Goal: Task Accomplishment & Management: Complete application form

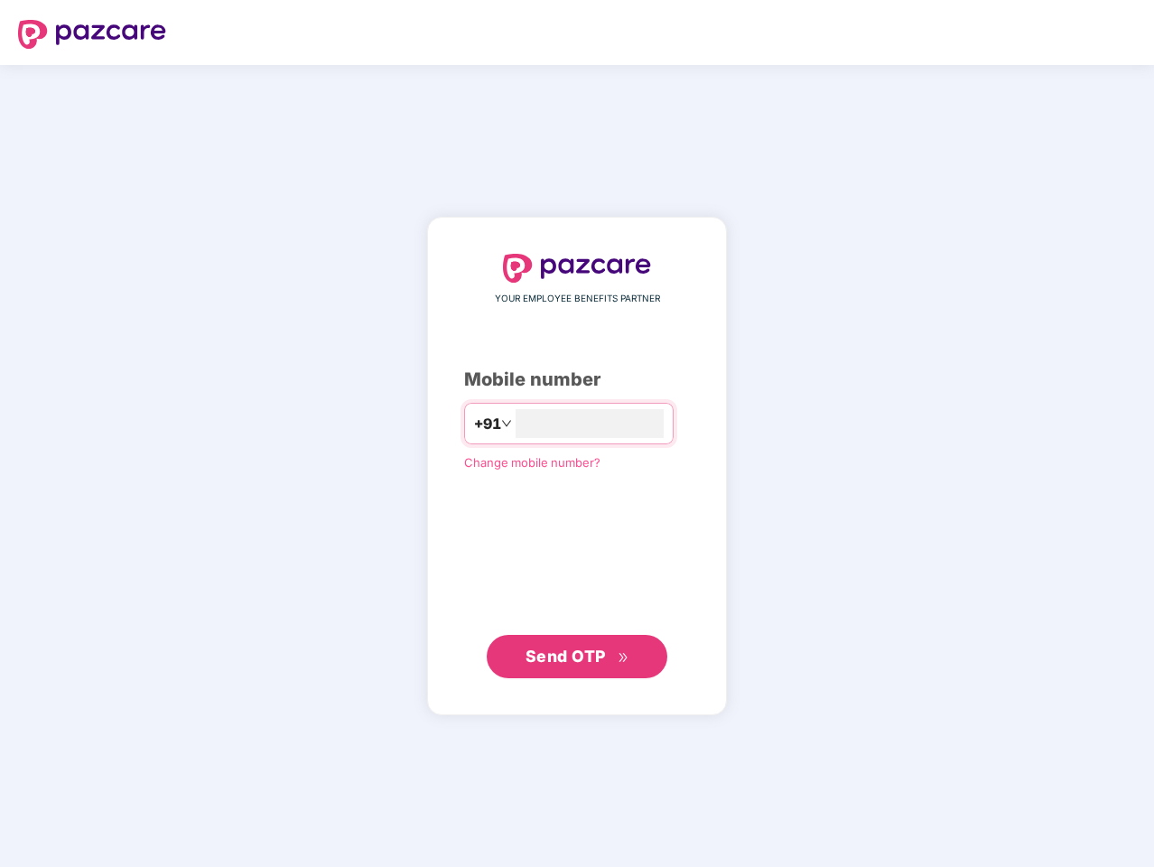
click at [577, 433] on input "number" at bounding box center [590, 423] width 148 height 29
click at [92, 34] on img at bounding box center [92, 34] width 148 height 29
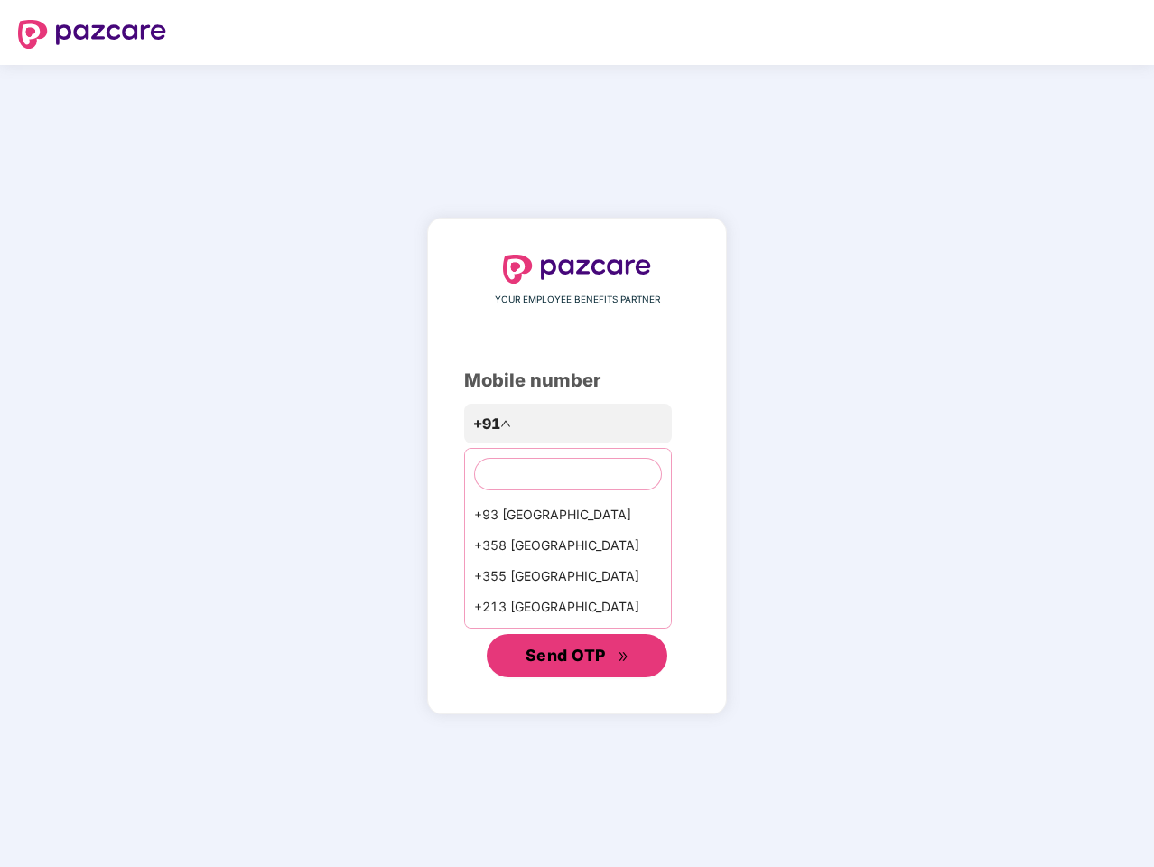
click at [577, 656] on span "Send OTP" at bounding box center [565, 655] width 80 height 19
